Goal: Check status

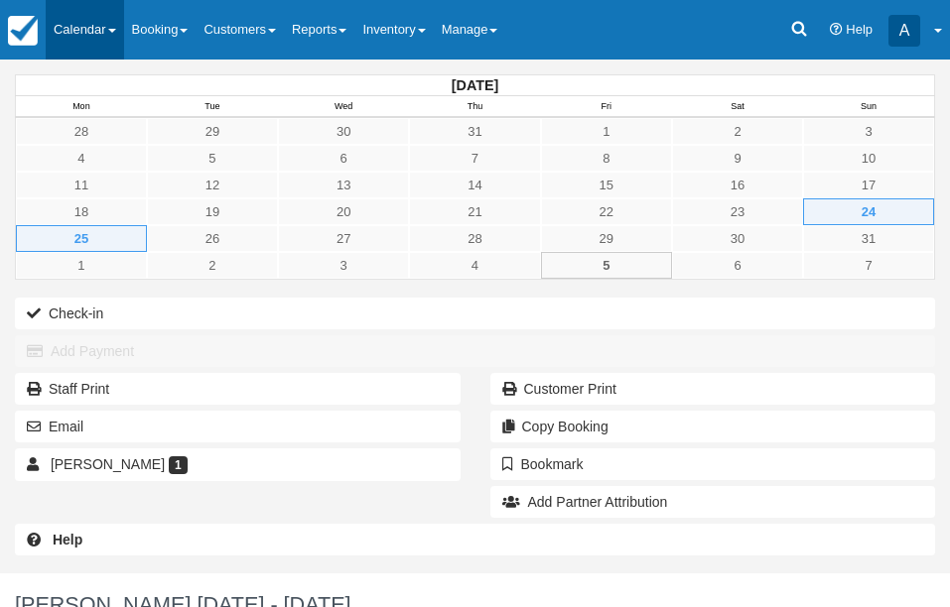
click at [115, 31] on span at bounding box center [112, 31] width 8 height 4
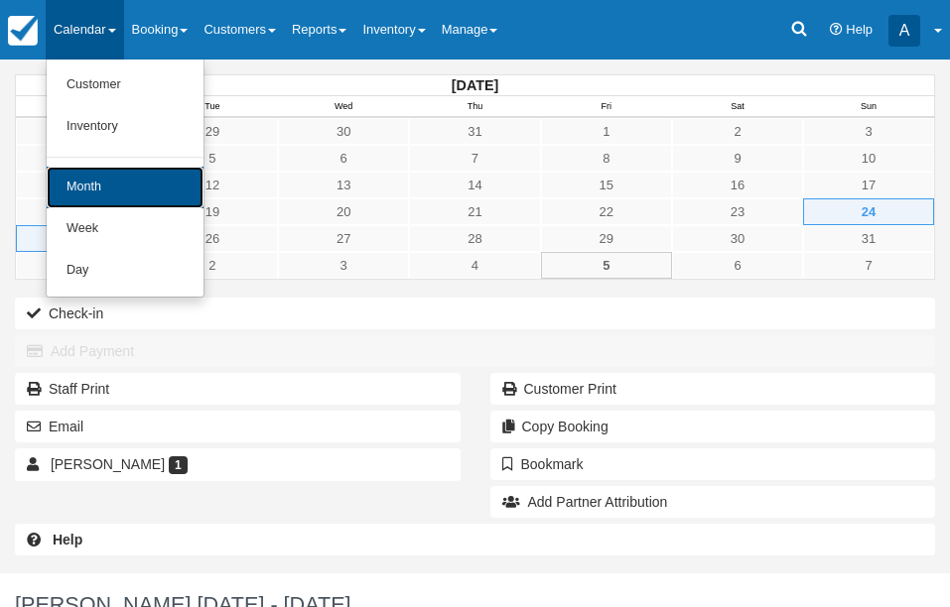
click at [130, 192] on link "Month" at bounding box center [125, 188] width 157 height 42
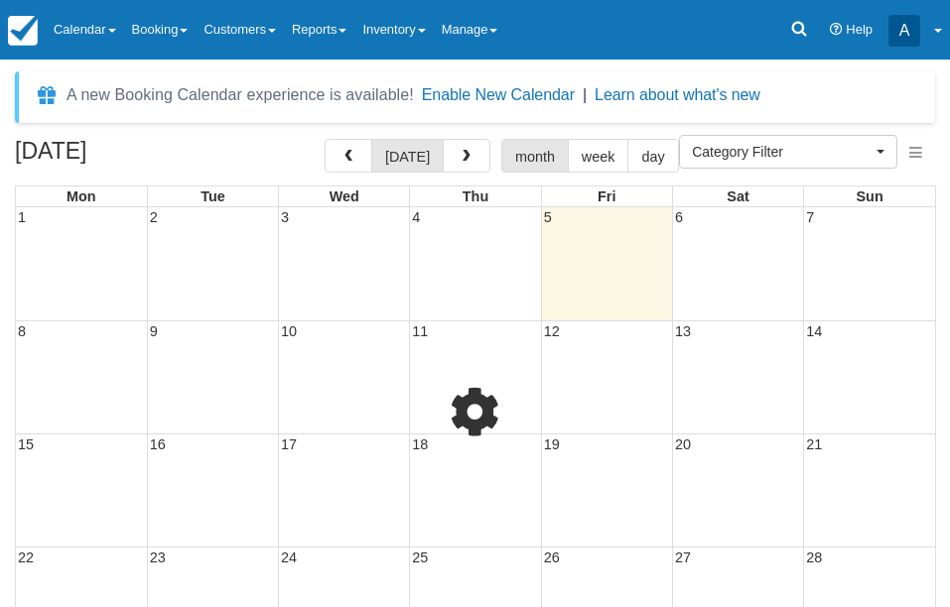
select select
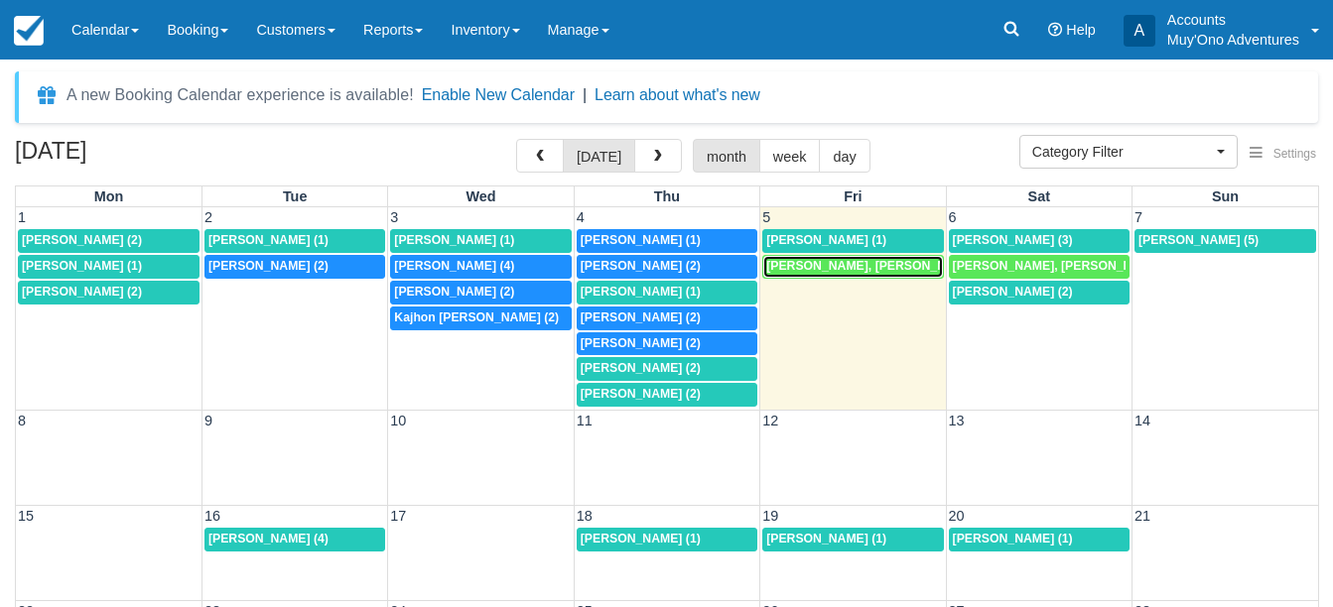
click at [848, 267] on span "BRENDAN MULHALL, Megan O'Leary (2)" at bounding box center [880, 266] width 228 height 14
